Goal: Navigation & Orientation: Find specific page/section

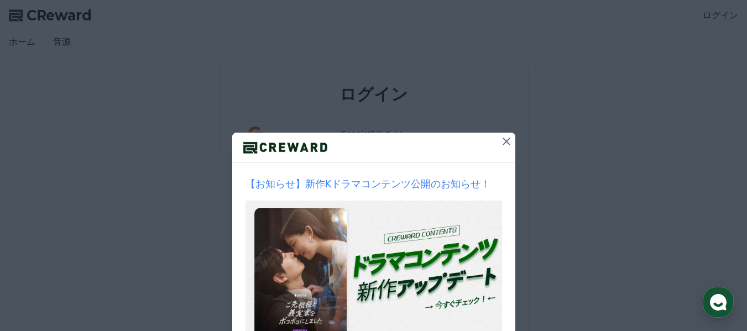
click at [502, 141] on icon at bounding box center [506, 142] width 8 height 8
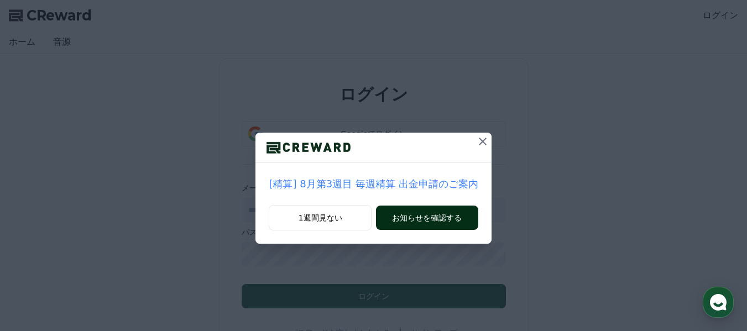
click at [424, 217] on button "お知らせを確認する" at bounding box center [427, 218] width 102 height 24
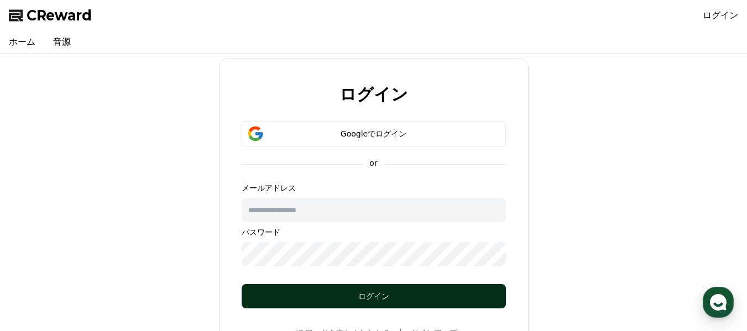
click at [362, 297] on div "ログイン" at bounding box center [374, 296] width 220 height 11
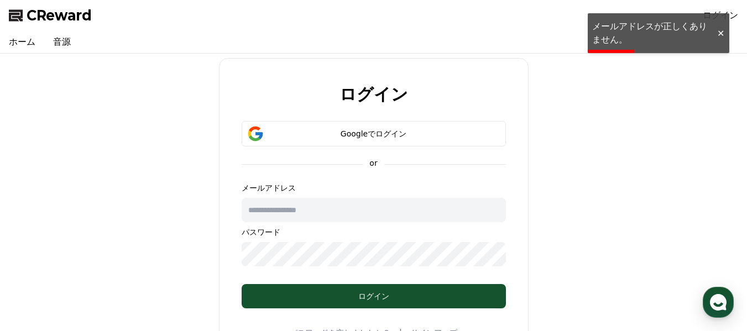
click at [275, 212] on input "text" at bounding box center [374, 210] width 264 height 24
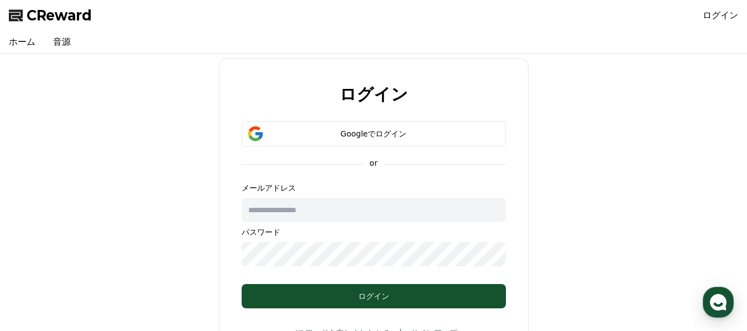
type input "**********"
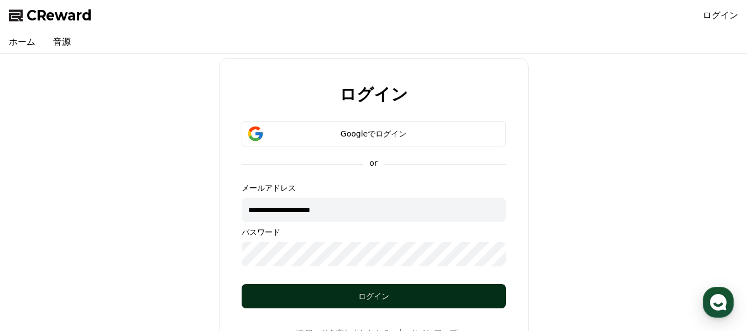
click at [366, 298] on div "ログイン" at bounding box center [374, 296] width 220 height 11
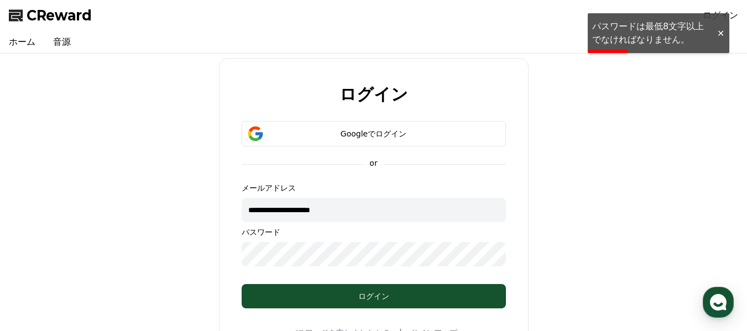
click at [276, 208] on input "**********" at bounding box center [374, 210] width 264 height 24
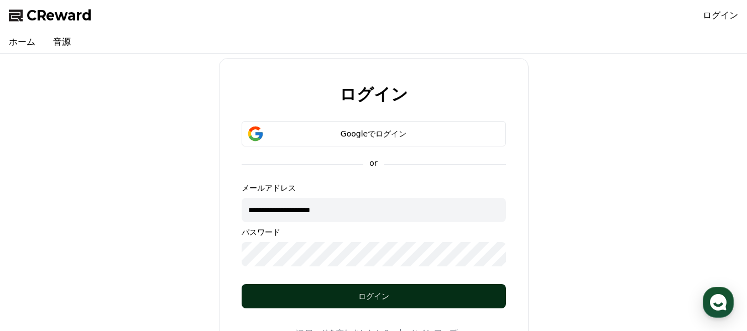
click at [365, 296] on div "ログイン" at bounding box center [374, 296] width 220 height 11
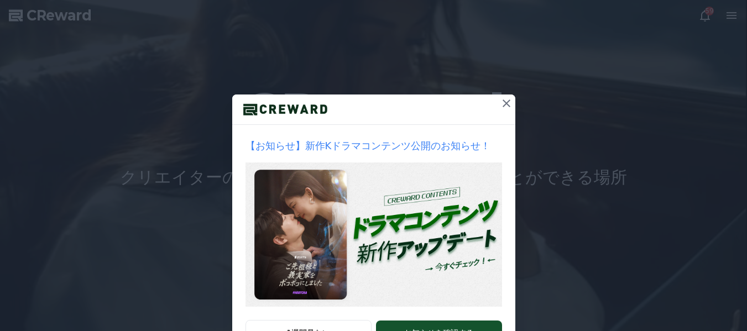
scroll to position [55, 0]
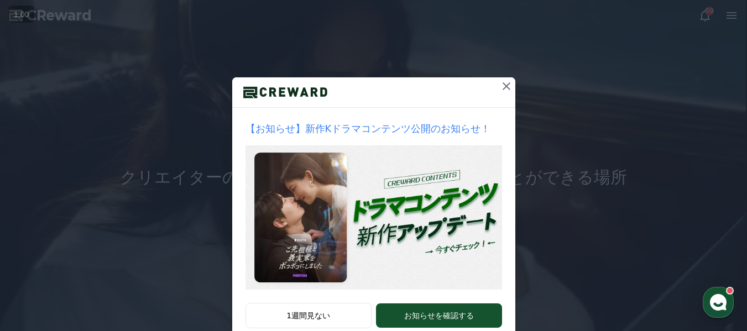
click at [501, 82] on icon at bounding box center [506, 86] width 13 height 13
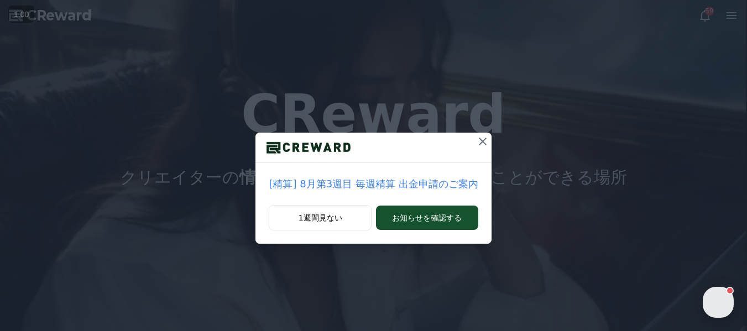
scroll to position [0, 0]
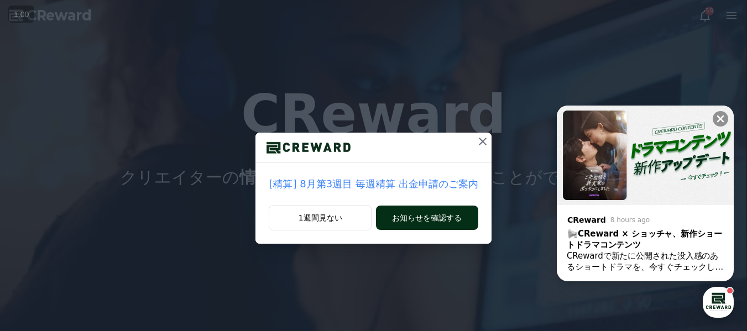
click at [434, 217] on button "お知らせを確認する" at bounding box center [427, 218] width 102 height 24
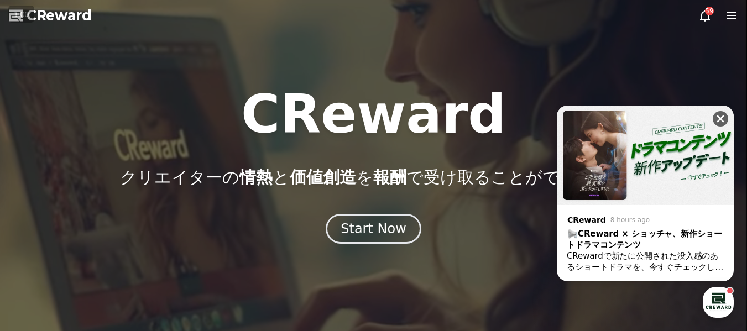
click at [719, 116] on icon at bounding box center [720, 118] width 11 height 11
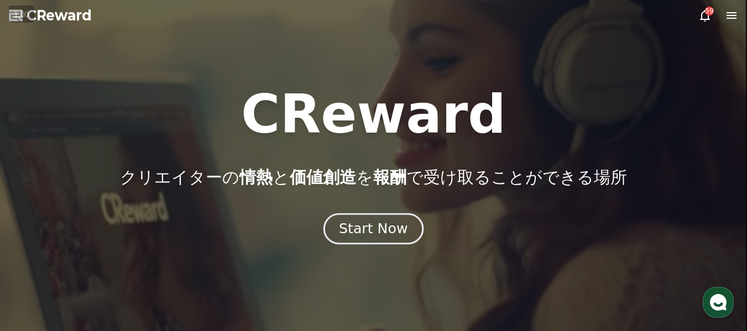
click at [366, 233] on div "Start Now" at bounding box center [373, 228] width 69 height 19
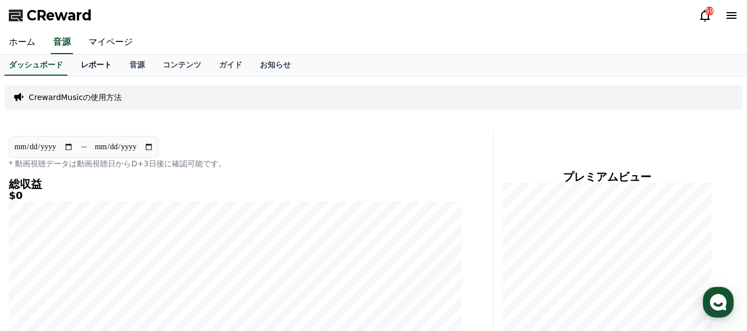
drag, startPoint x: 74, startPoint y: 61, endPoint x: 110, endPoint y: 98, distance: 52.0
click at [75, 61] on link "レポート" at bounding box center [96, 65] width 49 height 21
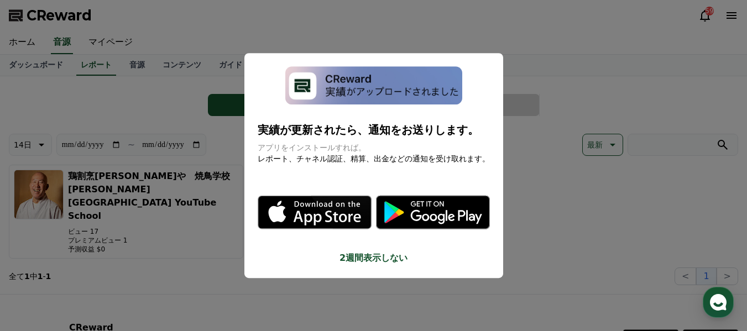
click at [368, 258] on button "2週間表示しない" at bounding box center [374, 257] width 232 height 13
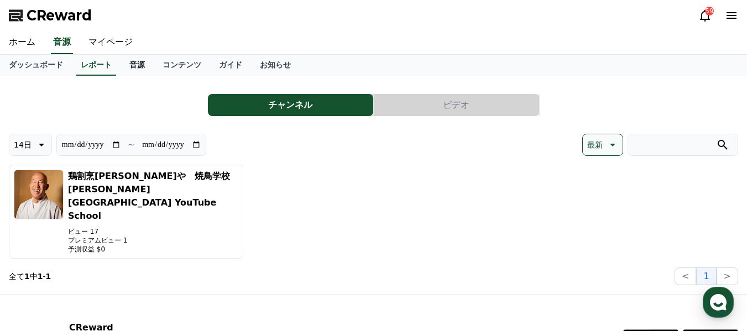
click at [120, 60] on link "音源" at bounding box center [136, 65] width 33 height 21
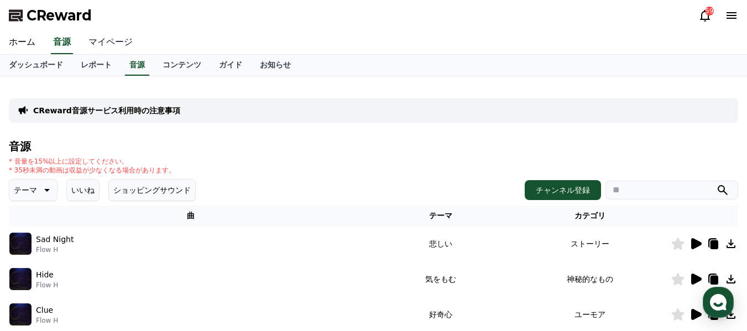
click at [91, 41] on link "マイページ" at bounding box center [111, 42] width 62 height 23
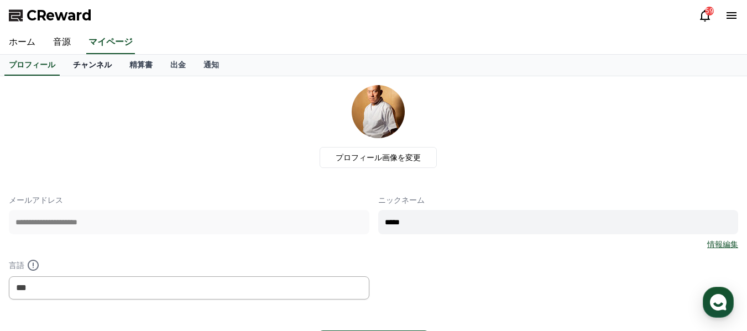
click at [75, 62] on link "チャンネル" at bounding box center [92, 65] width 56 height 21
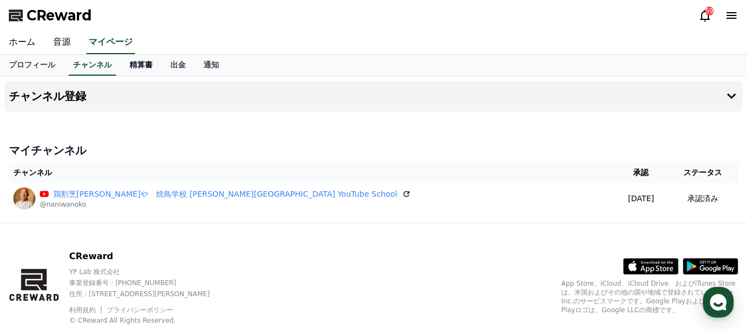
click at [120, 60] on link "精算書" at bounding box center [140, 65] width 41 height 21
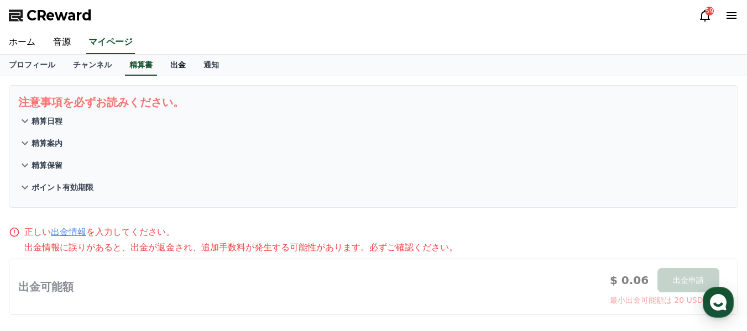
click at [161, 65] on link "出金" at bounding box center [177, 65] width 33 height 21
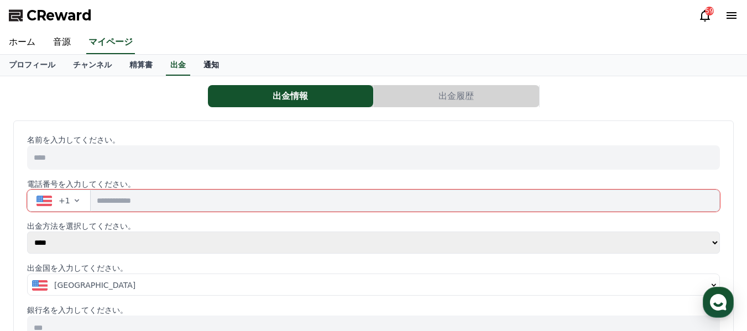
click at [195, 62] on link "通知" at bounding box center [211, 65] width 33 height 21
